Goal: Task Accomplishment & Management: Manage account settings

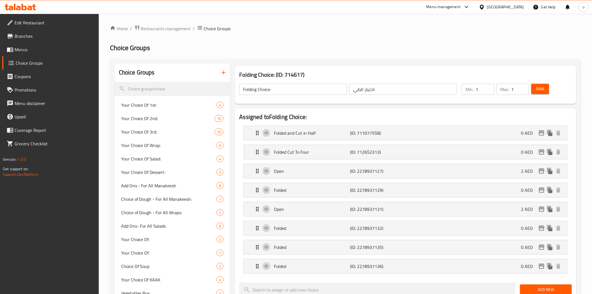
click at [492, 9] on div "United Arab Emirates" at bounding box center [505, 7] width 37 height 6
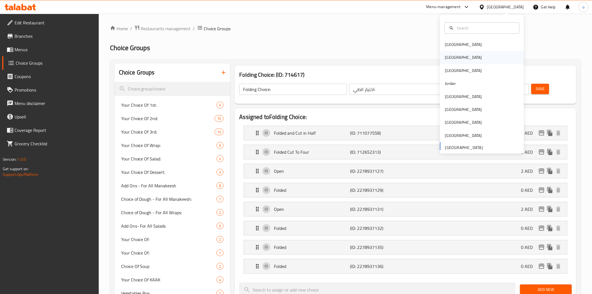
click at [452, 58] on div "[GEOGRAPHIC_DATA]" at bounding box center [463, 57] width 46 height 13
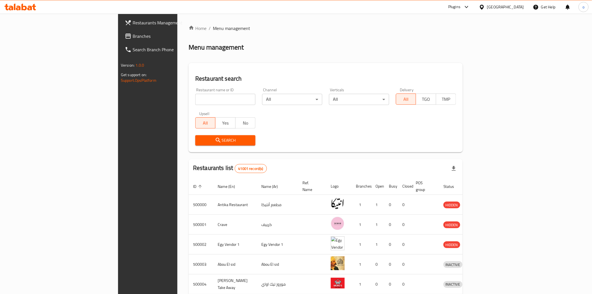
click at [195, 94] on input "search" at bounding box center [225, 99] width 60 height 11
paste input "502519"
type input "502519"
click at [195, 144] on button "Search" at bounding box center [225, 140] width 60 height 10
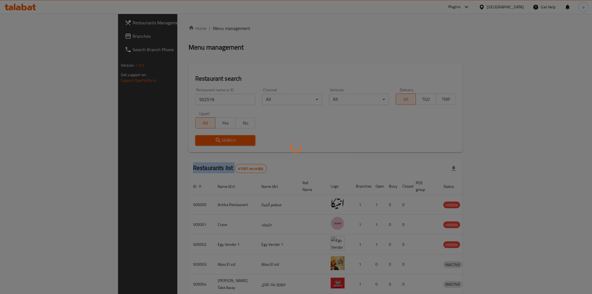
click at [176, 144] on div at bounding box center [296, 147] width 592 height 294
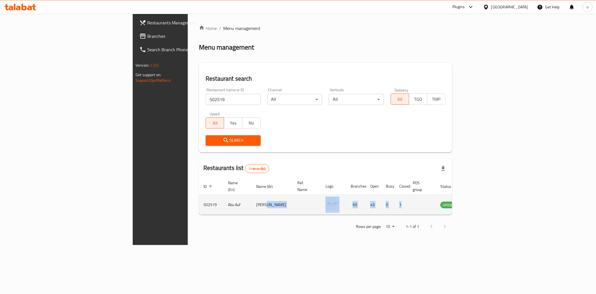
drag, startPoint x: 202, startPoint y: 202, endPoint x: 480, endPoint y: 202, distance: 278.5
click at [480, 202] on tr "502519 Abu Auf أبو عوف 65 43 0 1 OPEN" at bounding box center [342, 205] width 286 height 20
click at [477, 202] on icon "enhanced table" at bounding box center [473, 204] width 6 height 5
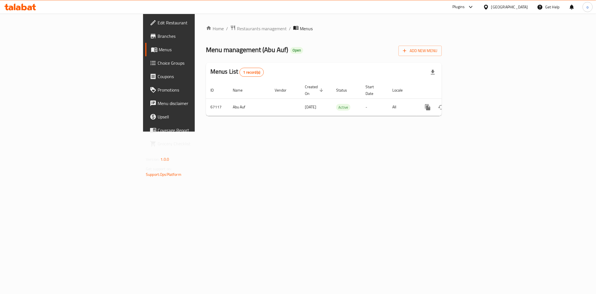
click at [340, 68] on div "Menus List 1 record(s)" at bounding box center [324, 72] width 236 height 19
click at [158, 39] on span "Branches" at bounding box center [198, 36] width 81 height 7
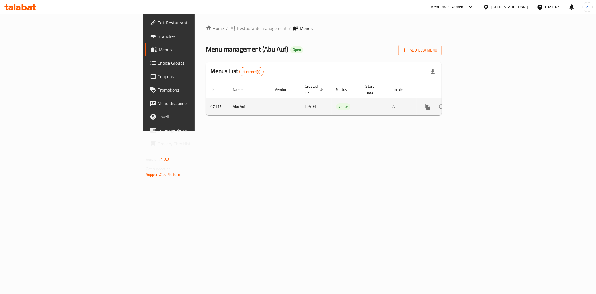
click at [472, 103] on icon "enhanced table" at bounding box center [468, 106] width 7 height 7
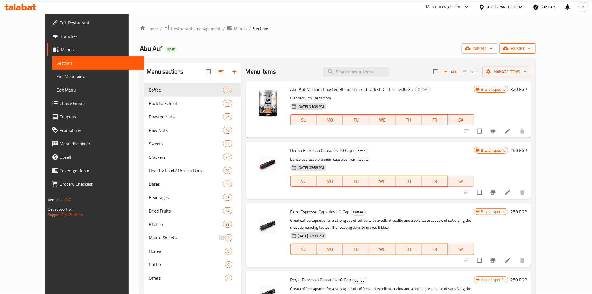
click at [531, 46] on span "export" at bounding box center [517, 48] width 27 height 7
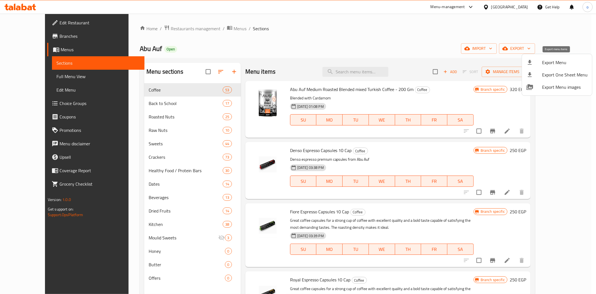
click at [557, 61] on span "Export Menu" at bounding box center [566, 62] width 46 height 7
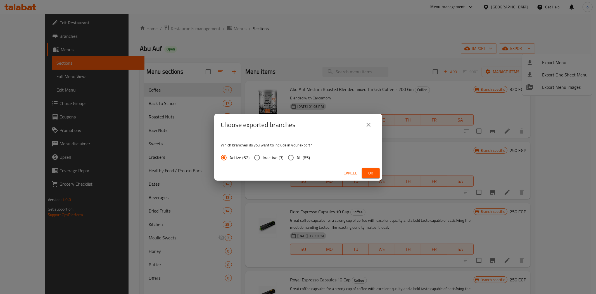
drag, startPoint x: 308, startPoint y: 159, endPoint x: 304, endPoint y: 160, distance: 4.9
click at [306, 159] on span "All (65)" at bounding box center [303, 157] width 13 height 7
click at [291, 159] on input "All (65)" at bounding box center [291, 158] width 12 height 12
radio input "true"
click at [371, 172] on span "Ok" at bounding box center [371, 172] width 9 height 7
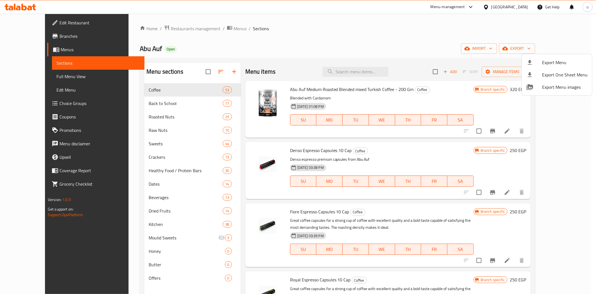
click at [305, 66] on div at bounding box center [298, 147] width 596 height 294
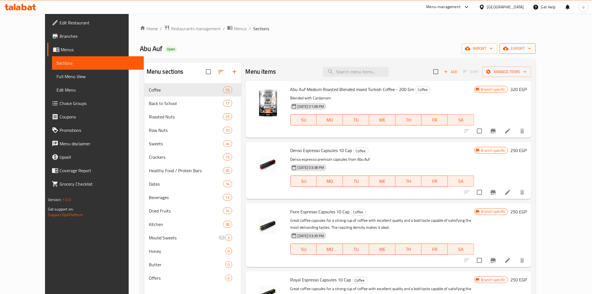
click at [531, 45] on span "export" at bounding box center [517, 48] width 27 height 7
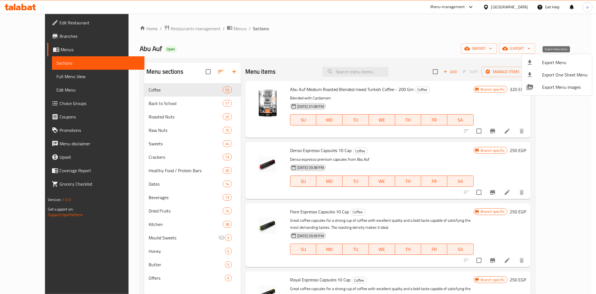
click at [546, 65] on span "Export Menu" at bounding box center [566, 62] width 46 height 7
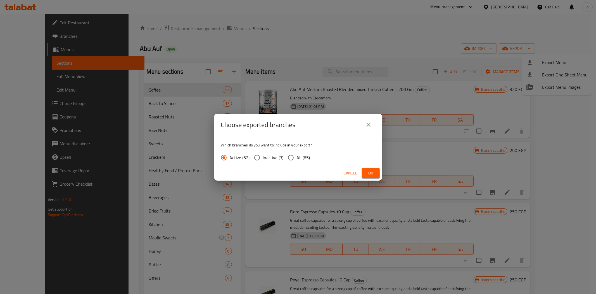
click at [301, 157] on span "All (65)" at bounding box center [303, 157] width 13 height 7
click at [297, 157] on input "All (65)" at bounding box center [291, 158] width 12 height 12
radio input "true"
click at [369, 172] on span "Ok" at bounding box center [371, 172] width 9 height 7
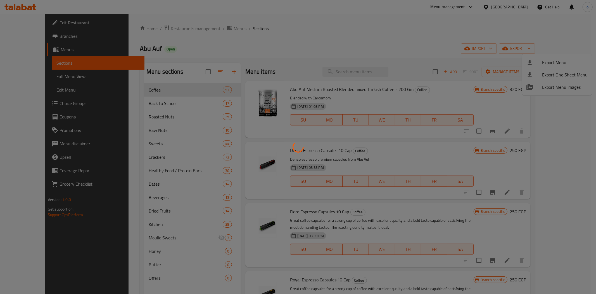
click at [390, 48] on div at bounding box center [298, 147] width 596 height 294
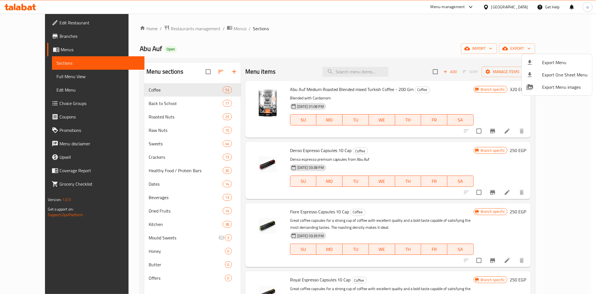
drag, startPoint x: 473, startPoint y: 21, endPoint x: 476, endPoint y: 22, distance: 3.6
click at [473, 21] on div at bounding box center [298, 147] width 596 height 294
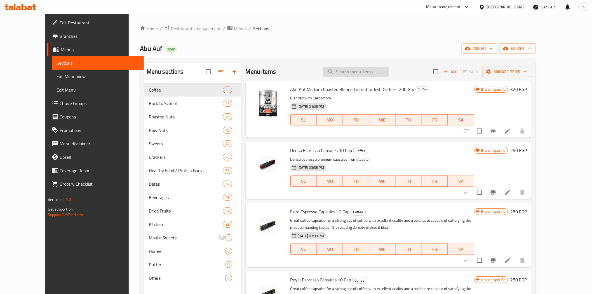
click at [371, 72] on input "search" at bounding box center [356, 72] width 66 height 10
paste input "503747"
type input "503747"
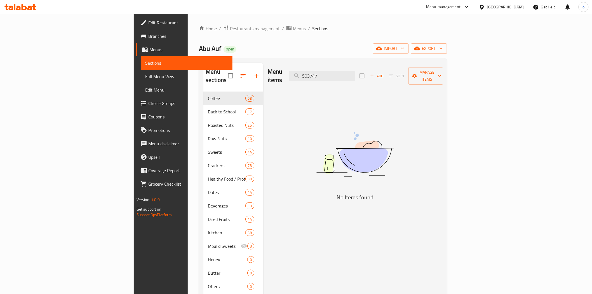
drag, startPoint x: 373, startPoint y: 73, endPoint x: 331, endPoint y: 72, distance: 42.2
click at [331, 72] on div "Menu items 503747 Add Sort Manage items" at bounding box center [355, 76] width 175 height 27
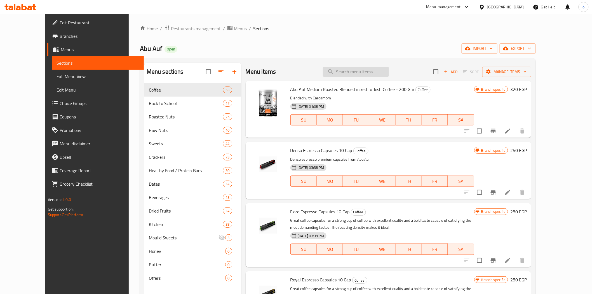
click at [368, 72] on input "search" at bounding box center [356, 72] width 66 height 10
paste input "Peeled Walnut 100 Gm"
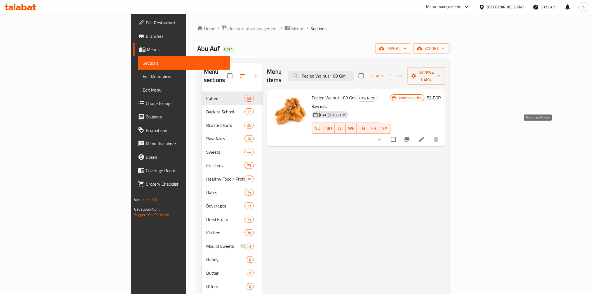
type input "Peeled Walnut 100 Gm"
click at [409, 137] on icon "Branch-specific-item" at bounding box center [406, 139] width 5 height 4
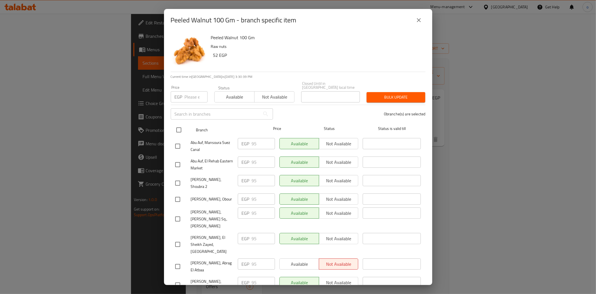
click at [180, 124] on input "checkbox" at bounding box center [179, 130] width 12 height 12
checkbox input "true"
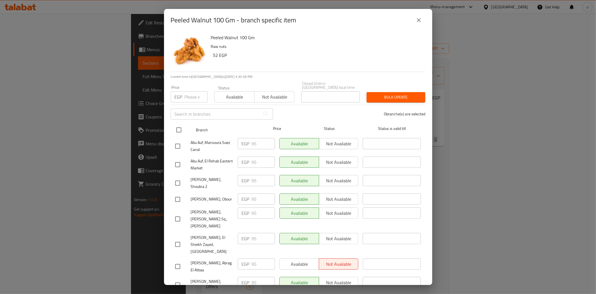
checkbox input "true"
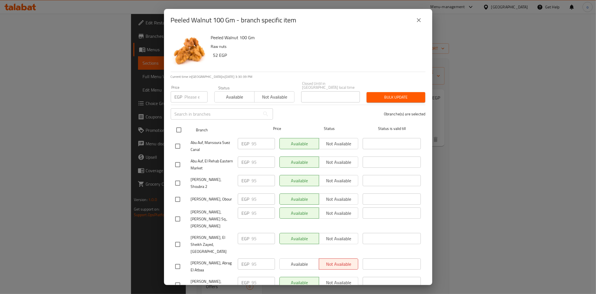
checkbox input "true"
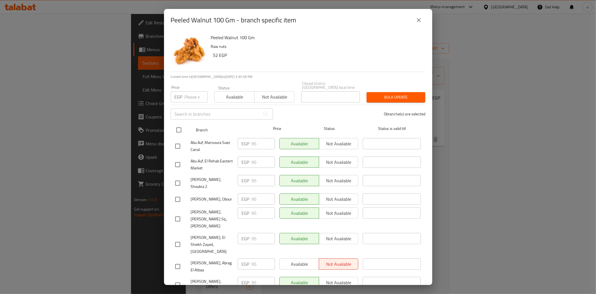
checkbox input "true"
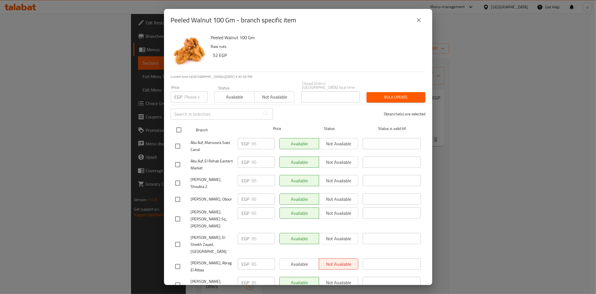
checkbox input "true"
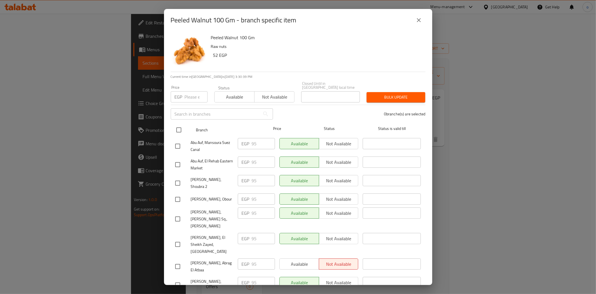
checkbox input "true"
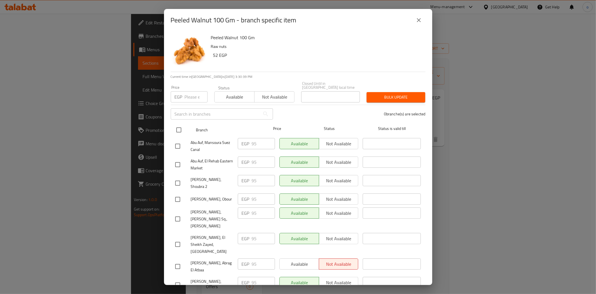
checkbox input "true"
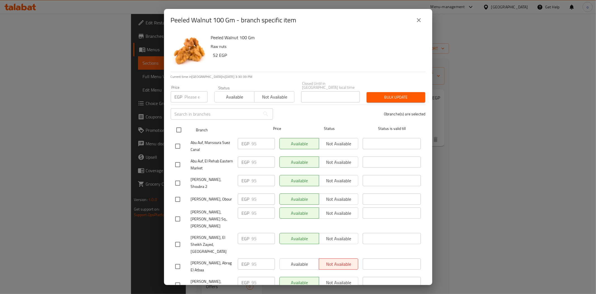
checkbox input "true"
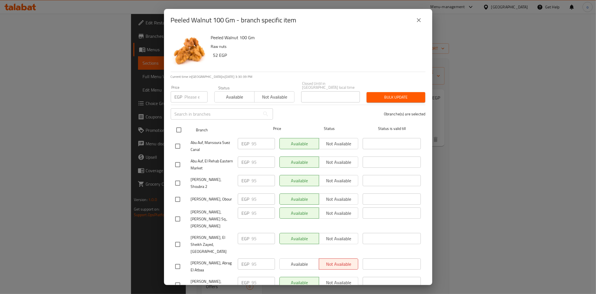
checkbox input "true"
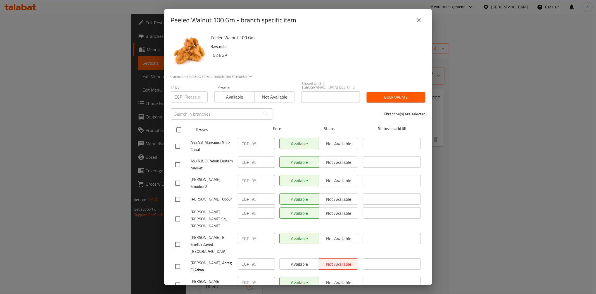
checkbox input "true"
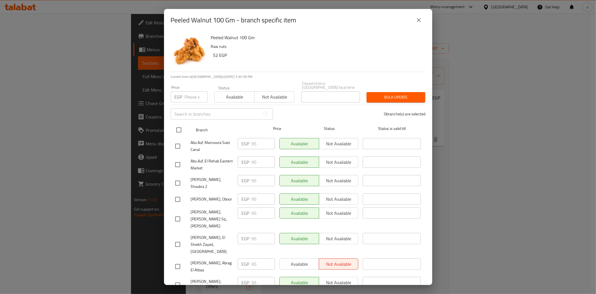
checkbox input "true"
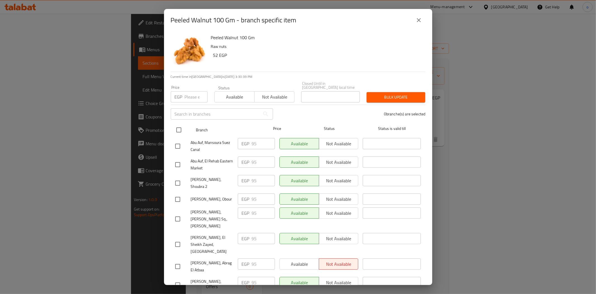
checkbox input "true"
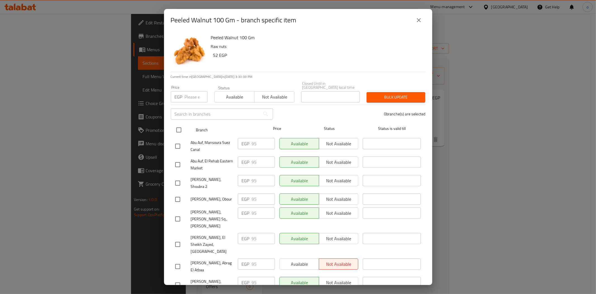
checkbox input "true"
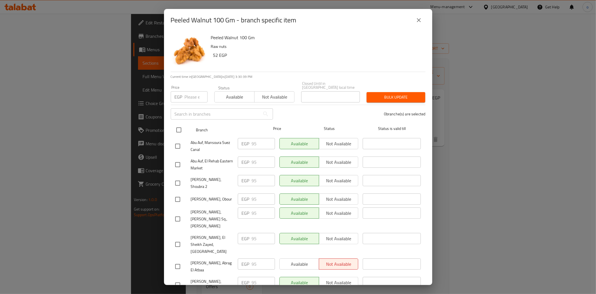
checkbox input "true"
click at [191, 94] on input "number" at bounding box center [196, 96] width 23 height 11
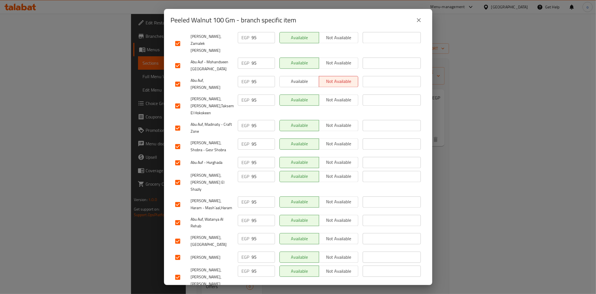
checkbox input "false"
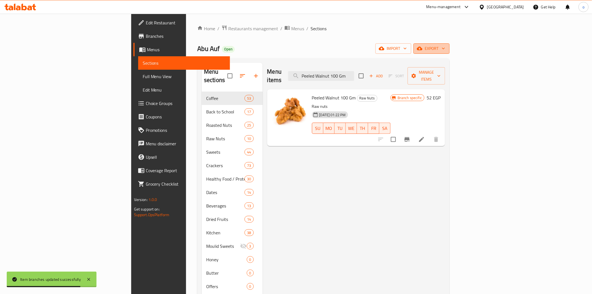
click at [449, 52] on button "export" at bounding box center [431, 48] width 36 height 10
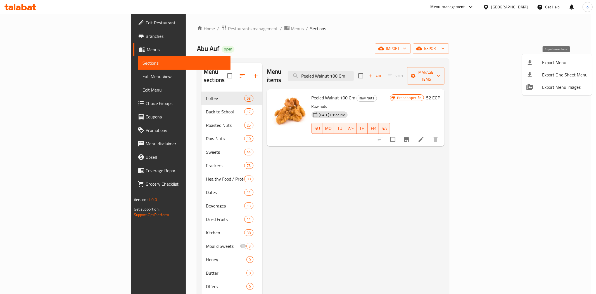
click at [538, 59] on div at bounding box center [535, 62] width 16 height 7
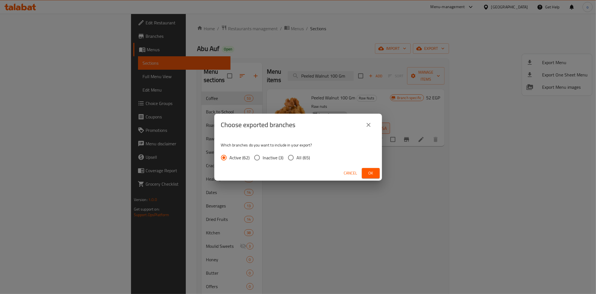
click at [297, 152] on label "All (65)" at bounding box center [297, 158] width 25 height 12
click at [297, 152] on input "All (65)" at bounding box center [291, 158] width 12 height 12
radio input "true"
click at [379, 167] on div "Cancel Ok" at bounding box center [298, 173] width 168 height 15
click at [378, 168] on button "Ok" at bounding box center [371, 173] width 18 height 10
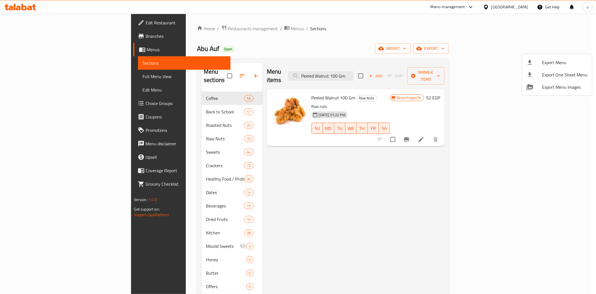
click at [546, 189] on div at bounding box center [298, 147] width 596 height 294
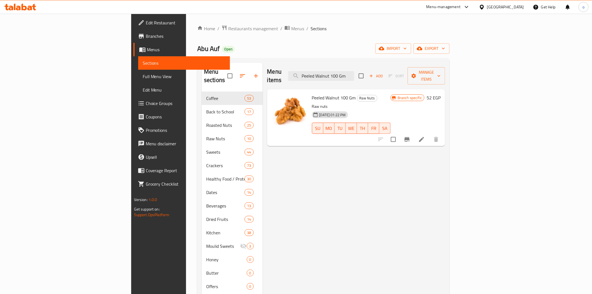
click at [414, 133] on button "Branch-specific-item" at bounding box center [406, 139] width 13 height 13
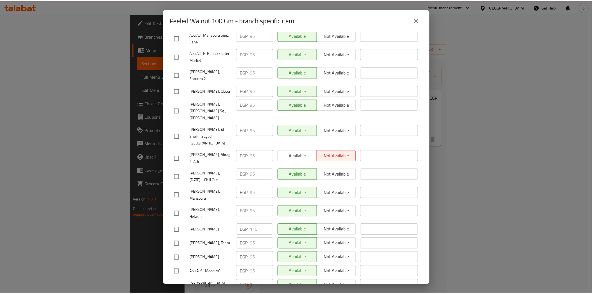
scroll to position [602, 0]
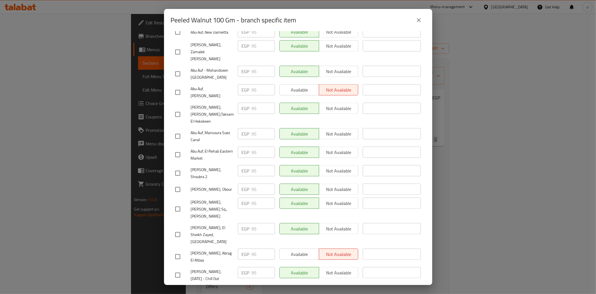
click at [423, 25] on div "Peeled Walnut 100 Gm - branch specific item" at bounding box center [298, 19] width 255 height 13
click at [421, 24] on button "close" at bounding box center [418, 19] width 13 height 13
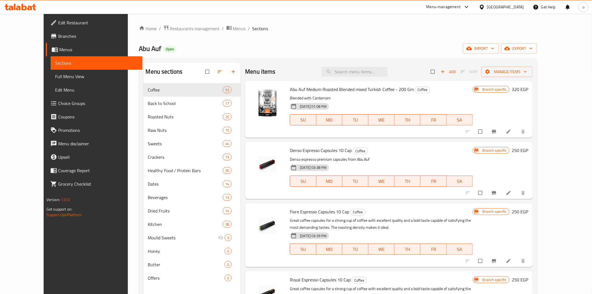
click at [472, 152] on h6 "Denso Espresso Capsules 10 Cap Coffee" at bounding box center [381, 150] width 183 height 8
click at [367, 82] on div "Abu Auf Medium Roasted Blended mixed Turkish Coffee - 200 Gm Coffee Blended wit…" at bounding box center [388, 109] width 287 height 57
click at [367, 81] on div "Abu Auf Medium Roasted Blended mixed Turkish Coffee - 200 Gm Coffee Blended wit…" at bounding box center [388, 109] width 287 height 57
click at [367, 74] on input "search" at bounding box center [354, 72] width 66 height 10
click at [395, 83] on div "Abu Auf Medium Roasted Blended mixed Turkish Coffee - 200 Gm Coffee Blended wit…" at bounding box center [380, 109] width 187 height 52
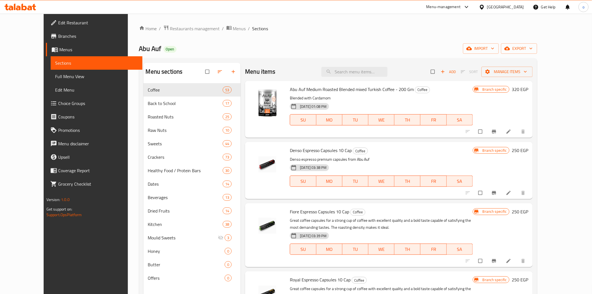
click at [388, 77] on div "Menu items Add Sort Manage items" at bounding box center [388, 72] width 287 height 18
click at [386, 76] on input "search" at bounding box center [354, 72] width 66 height 10
paste input "Peeled Walnut 100 Gm"
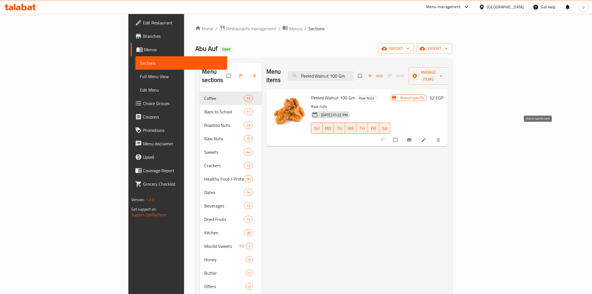
type input "Peeled Walnut 100 Gm"
click at [416, 134] on button "Branch-specific-item" at bounding box center [409, 140] width 13 height 12
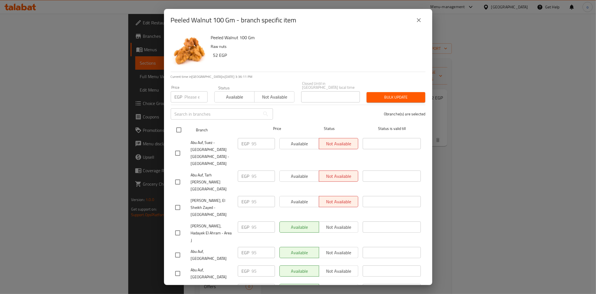
click at [180, 127] on input "checkbox" at bounding box center [179, 130] width 12 height 12
checkbox input "true"
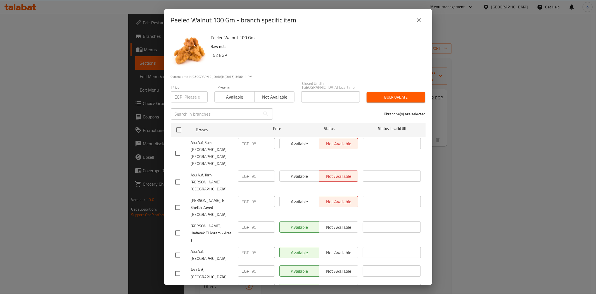
checkbox input "true"
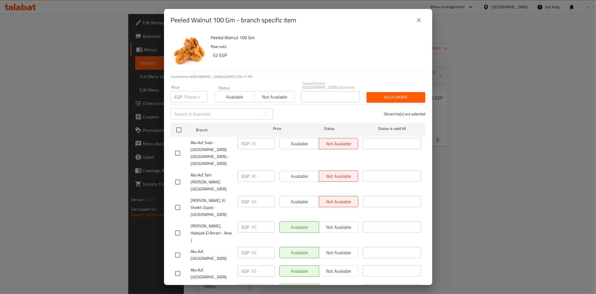
checkbox input "true"
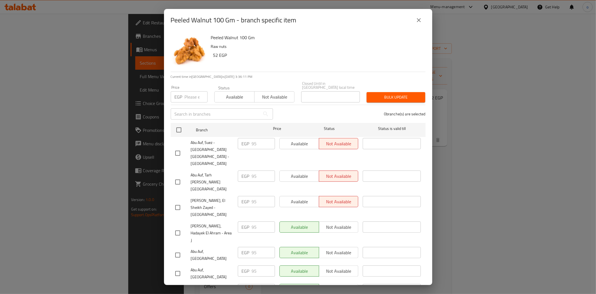
checkbox input "true"
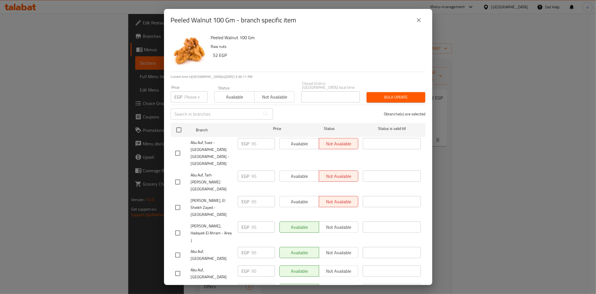
checkbox input "true"
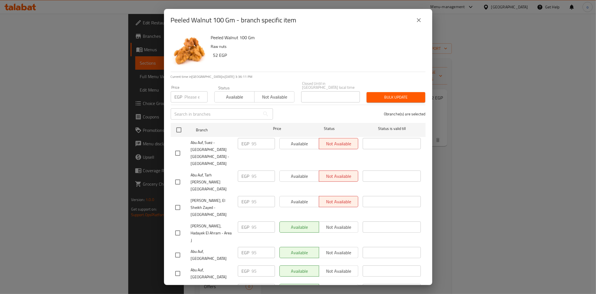
checkbox input "true"
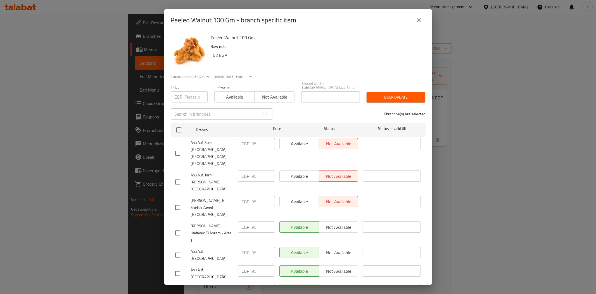
checkbox input "true"
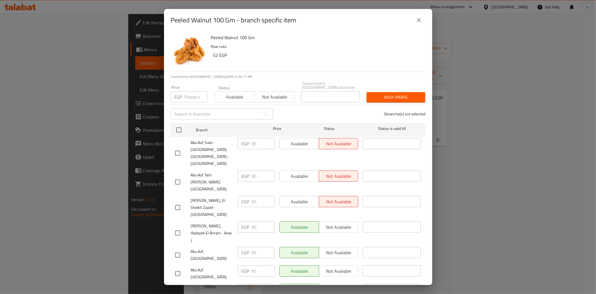
checkbox input "true"
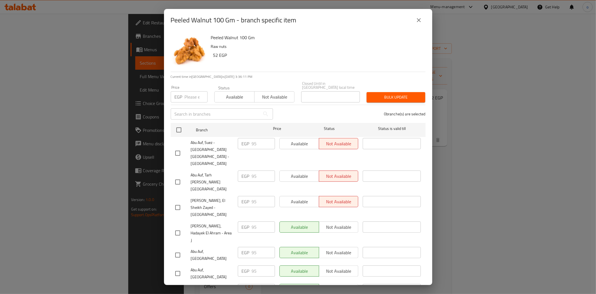
checkbox input "true"
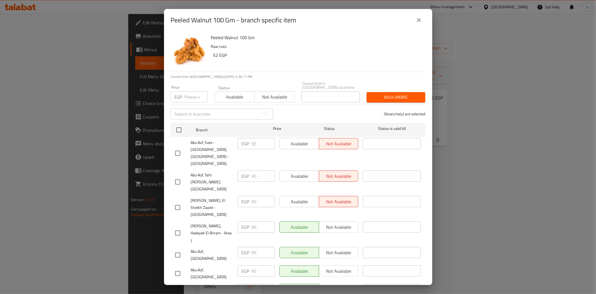
checkbox input "true"
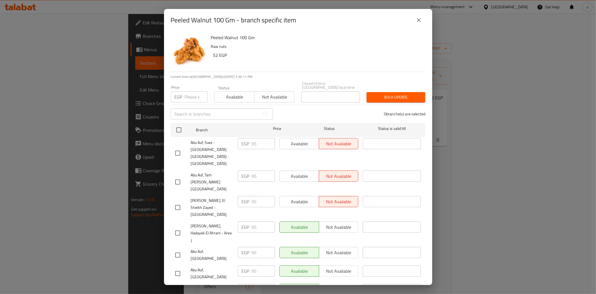
checkbox input "true"
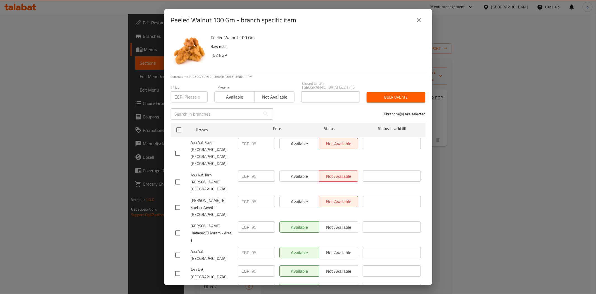
checkbox input "true"
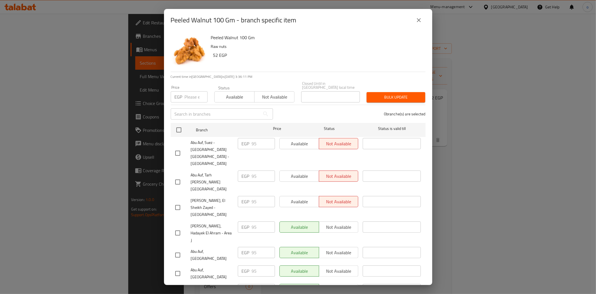
checkbox input "true"
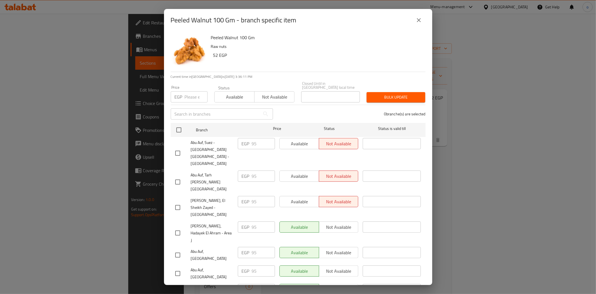
checkbox input "true"
click at [181, 95] on p "EGP" at bounding box center [179, 96] width 8 height 7
click at [186, 91] on input "number" at bounding box center [196, 96] width 23 height 11
click at [187, 93] on input "number" at bounding box center [196, 96] width 23 height 11
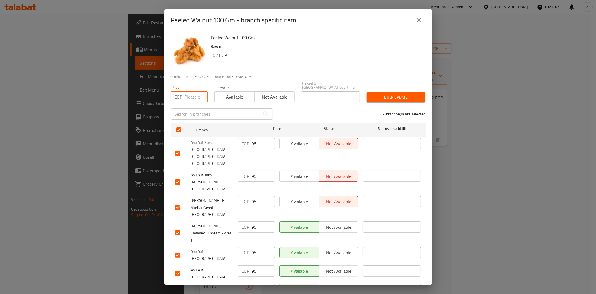
click at [187, 93] on input "number" at bounding box center [196, 96] width 23 height 11
drag, startPoint x: 190, startPoint y: 86, endPoint x: 190, endPoint y: 90, distance: 4.0
click at [189, 87] on div "Price EGP Price" at bounding box center [189, 93] width 37 height 17
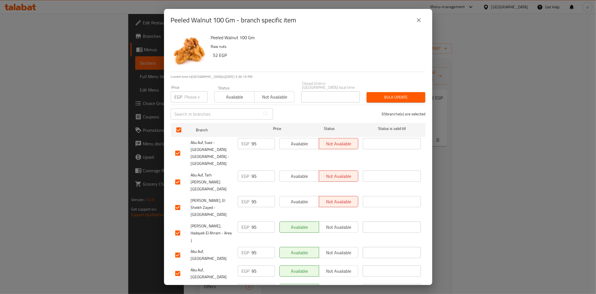
click at [190, 91] on input "number" at bounding box center [196, 96] width 23 height 11
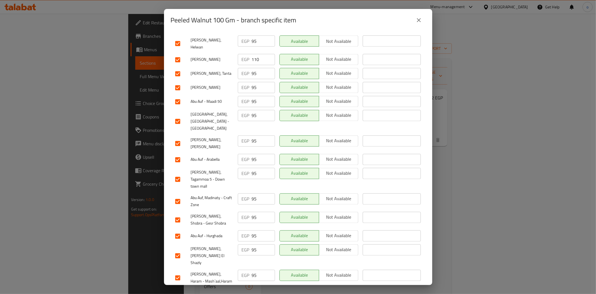
scroll to position [944, 0]
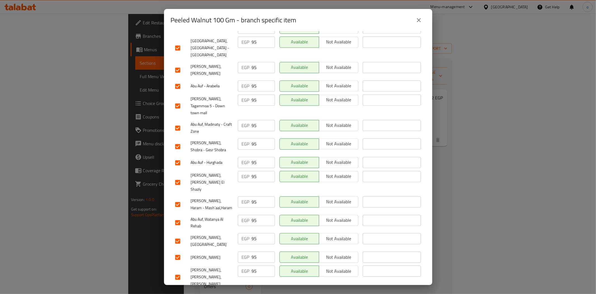
type input "110"
checkbox input "false"
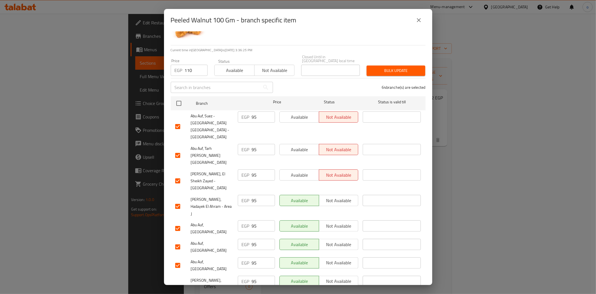
scroll to position [0, 0]
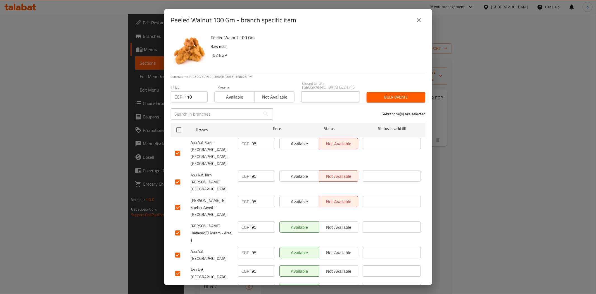
click at [394, 95] on span "Bulk update" at bounding box center [396, 97] width 50 height 7
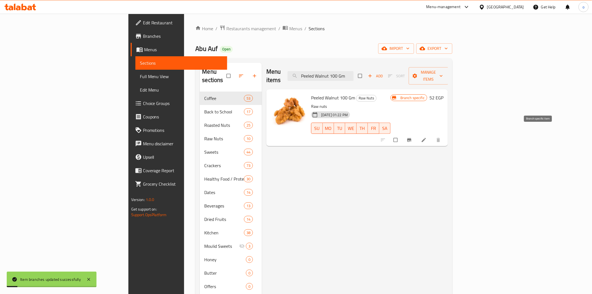
click at [416, 134] on button "Branch-specific-item" at bounding box center [409, 140] width 13 height 12
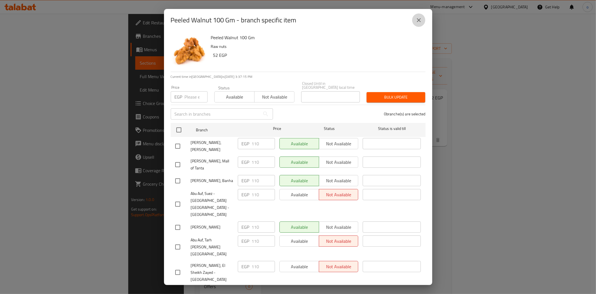
click at [419, 18] on icon "close" at bounding box center [419, 20] width 7 height 7
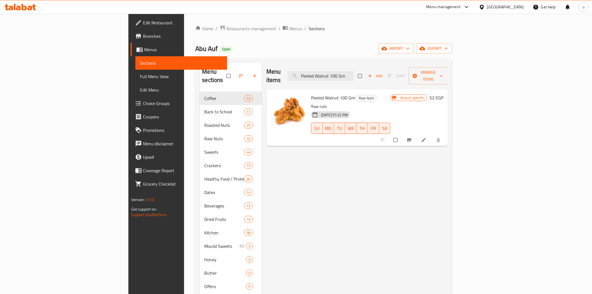
click at [388, 170] on div "Menu items Peeled Walnut 100 Gm Add Sort Manage items Peeled Walnut 100 Gm Raw …" at bounding box center [355, 210] width 186 height 294
click at [448, 50] on span "export" at bounding box center [434, 48] width 27 height 7
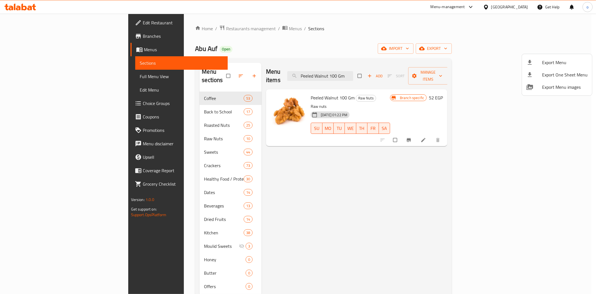
click at [560, 60] on span "Export Menu" at bounding box center [566, 62] width 46 height 7
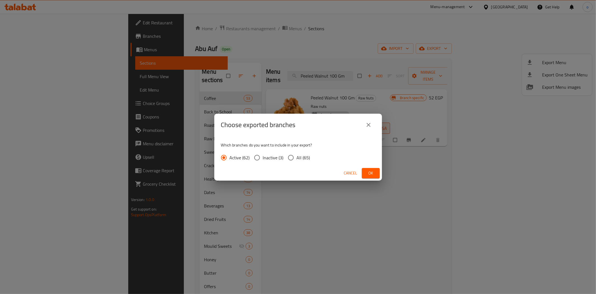
click at [303, 161] on label "All (65)" at bounding box center [297, 158] width 25 height 12
click at [297, 161] on input "All (65)" at bounding box center [291, 158] width 12 height 12
radio input "true"
click at [377, 171] on button "Ok" at bounding box center [371, 173] width 18 height 10
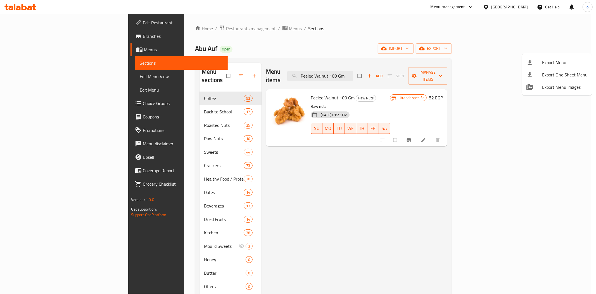
click at [494, 169] on div at bounding box center [298, 147] width 596 height 294
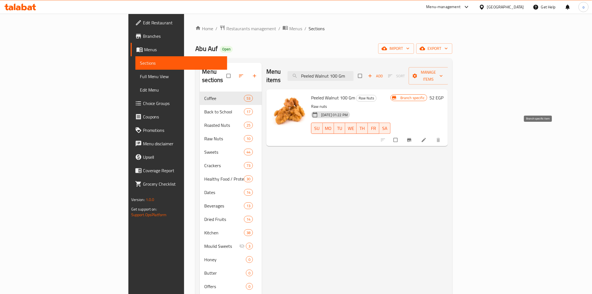
click at [411, 138] on icon "Branch-specific-item" at bounding box center [409, 140] width 4 height 4
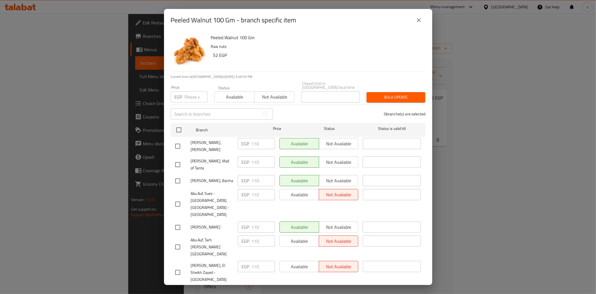
click at [420, 23] on icon "close" at bounding box center [419, 20] width 7 height 7
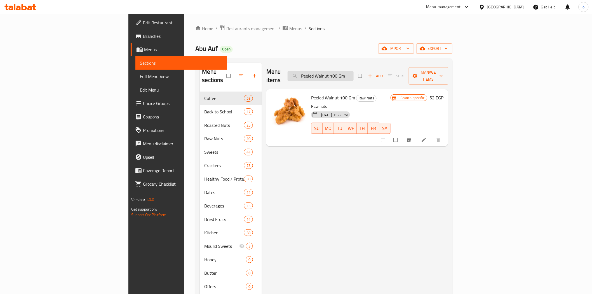
click at [353, 71] on input "Peeled Walnut 100 Gm" at bounding box center [320, 76] width 66 height 10
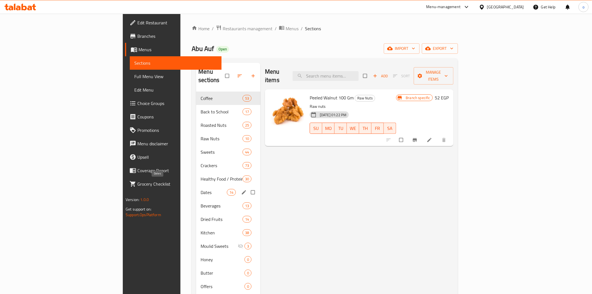
paste input "Peeled Walnut 100 Gm"
type input "Peeled Walnut 100 Gm"
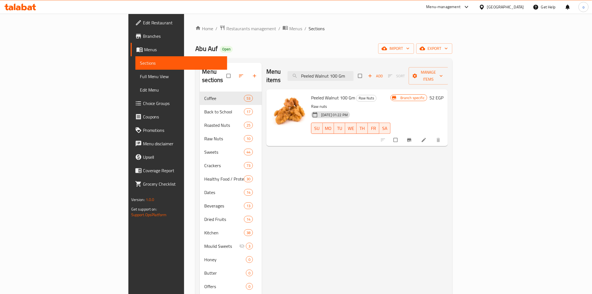
click at [411, 138] on icon "Branch-specific-item" at bounding box center [409, 140] width 4 height 4
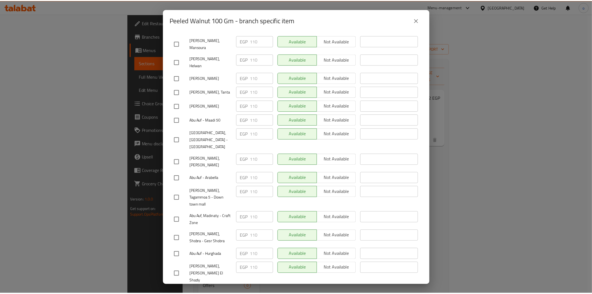
scroll to position [944, 0]
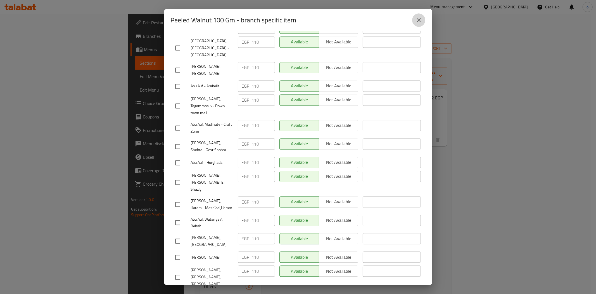
drag, startPoint x: 422, startPoint y: 23, endPoint x: 383, endPoint y: 32, distance: 39.4
click at [422, 22] on icon "close" at bounding box center [419, 20] width 7 height 7
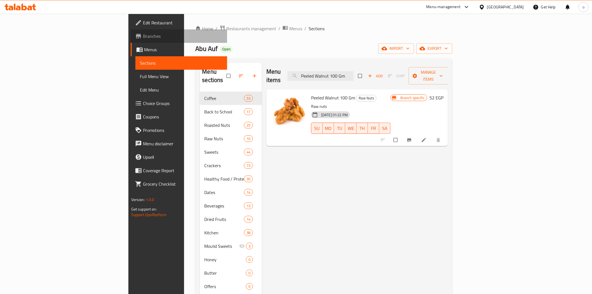
click at [131, 31] on link "Branches" at bounding box center [179, 35] width 96 height 13
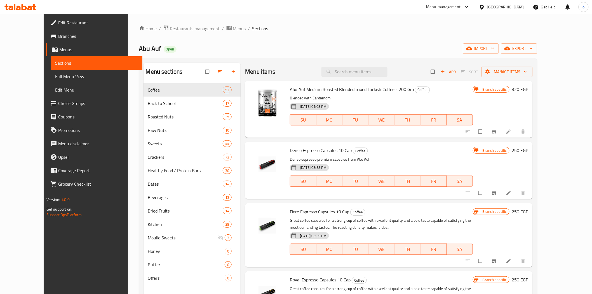
click at [462, 11] on div "Menu-management" at bounding box center [448, 6] width 53 height 13
click at [461, 7] on div "Menu-management" at bounding box center [443, 7] width 34 height 7
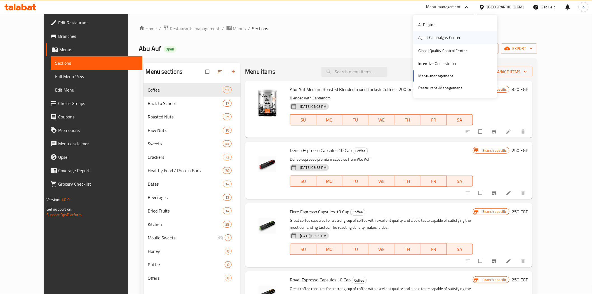
click at [443, 39] on div "Agent Campaigns Center" at bounding box center [439, 38] width 42 height 6
